Goal: Check status

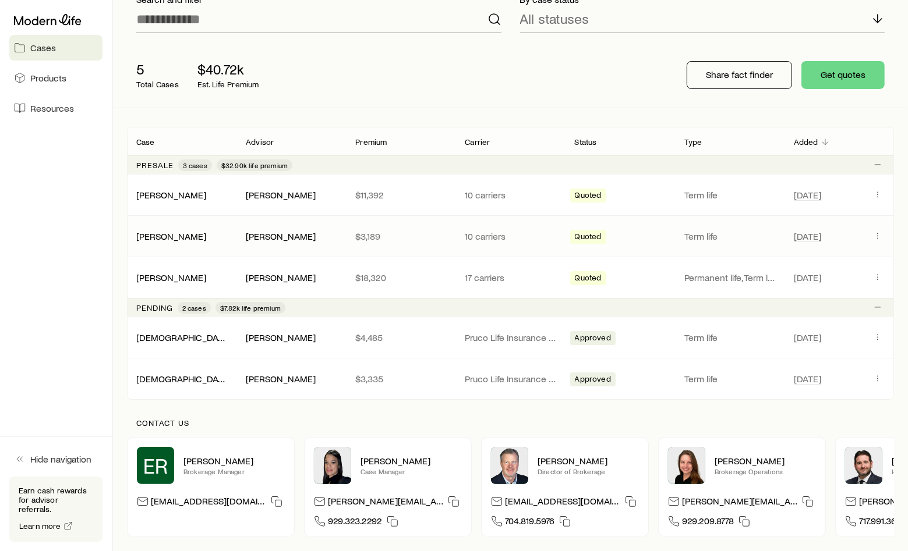
scroll to position [116, 0]
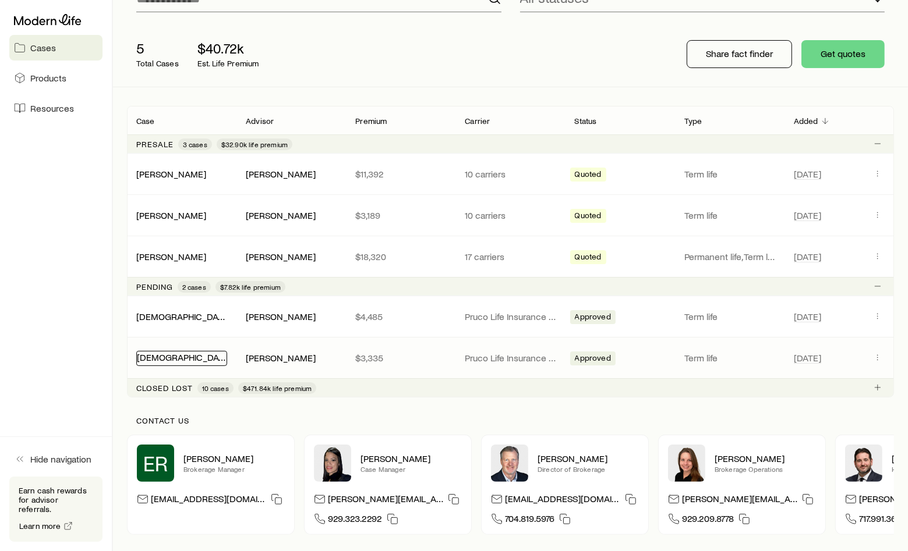
click at [177, 359] on link "[DEMOGRAPHIC_DATA][PERSON_NAME]" at bounding box center [219, 357] width 165 height 11
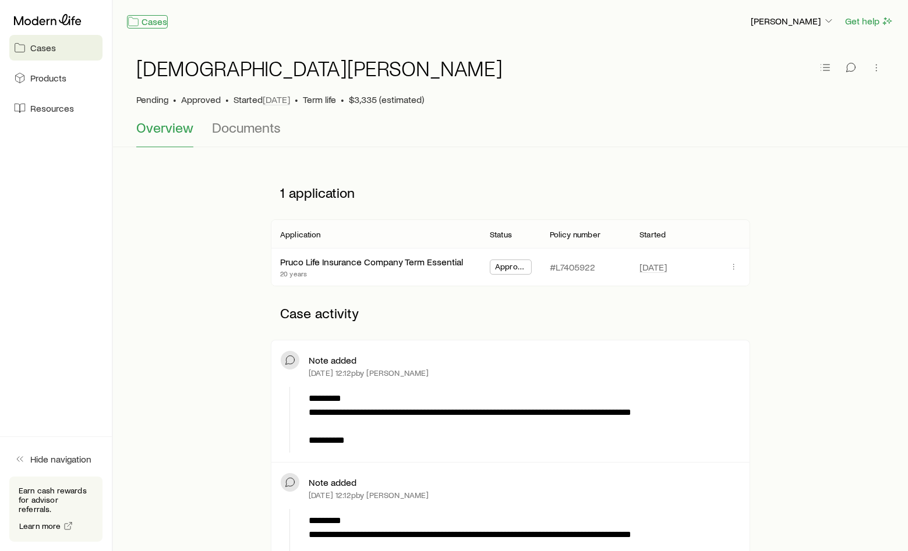
click at [153, 15] on link "Cases" at bounding box center [147, 21] width 41 height 13
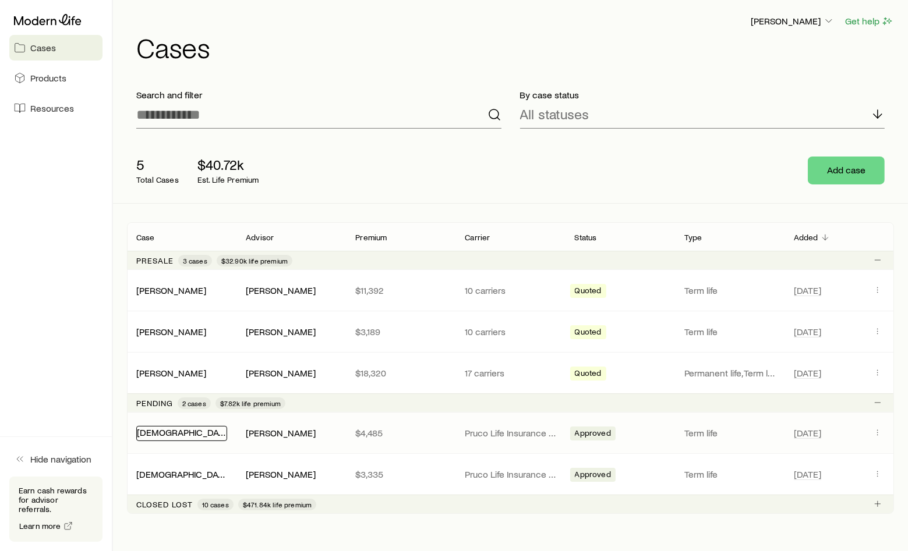
click at [179, 429] on link "[DEMOGRAPHIC_DATA][PERSON_NAME]" at bounding box center [219, 432] width 165 height 11
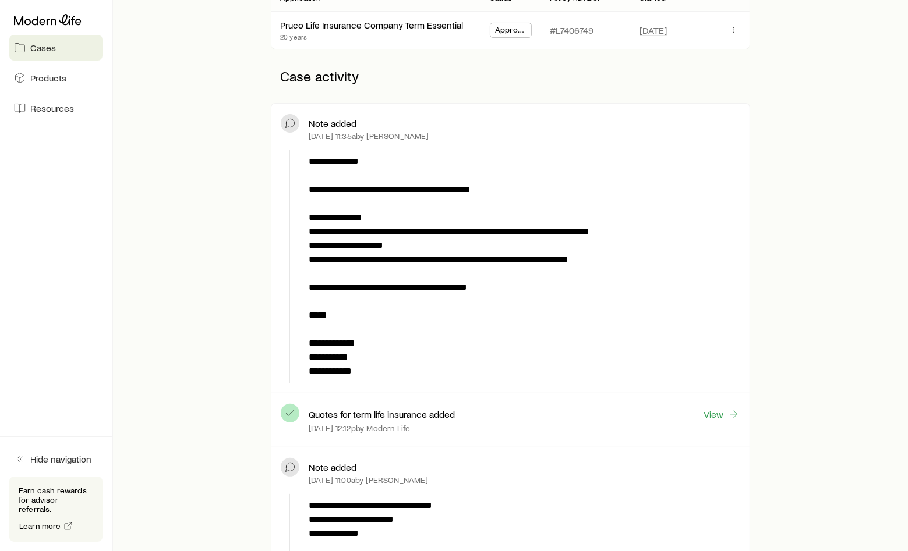
scroll to position [233, 0]
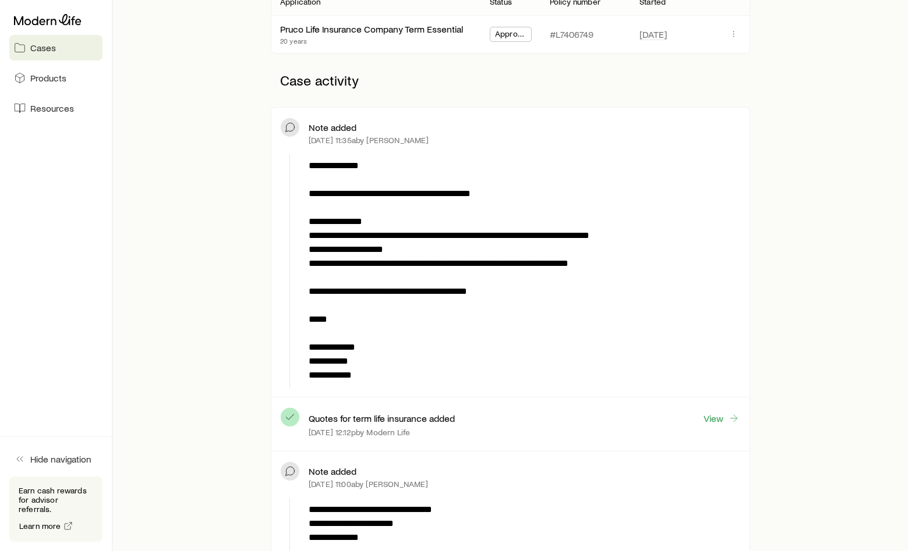
drag, startPoint x: 767, startPoint y: 276, endPoint x: 652, endPoint y: 282, distance: 115.5
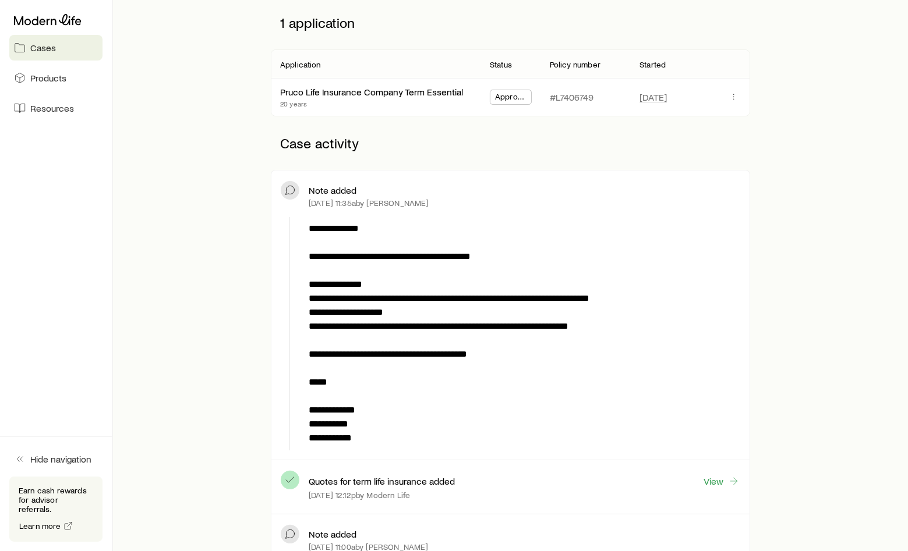
scroll to position [175, 0]
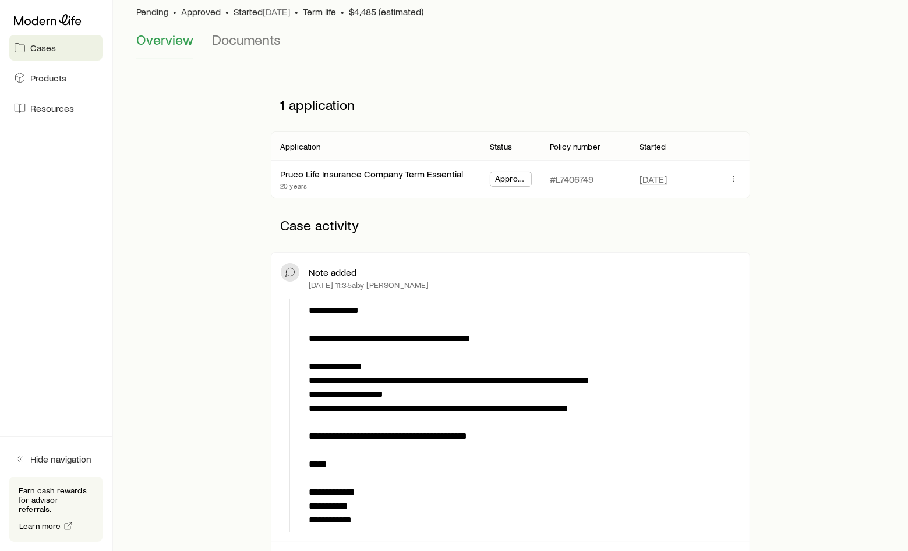
scroll to position [0, 0]
